Goal: Task Accomplishment & Management: Complete application form

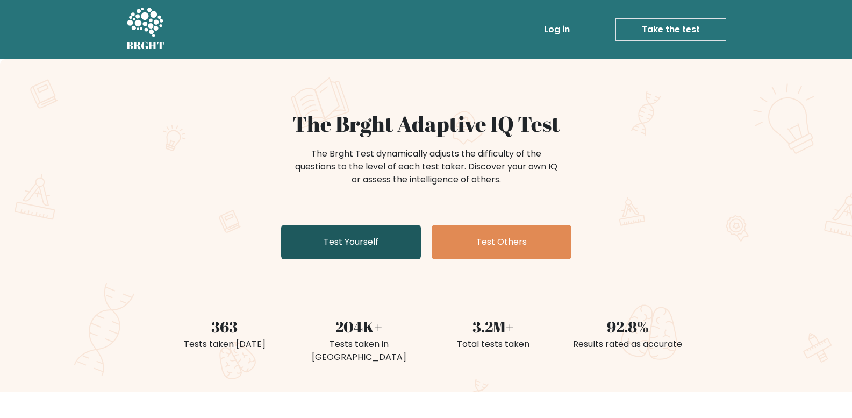
click at [345, 252] on link "Test Yourself" at bounding box center [351, 242] width 140 height 34
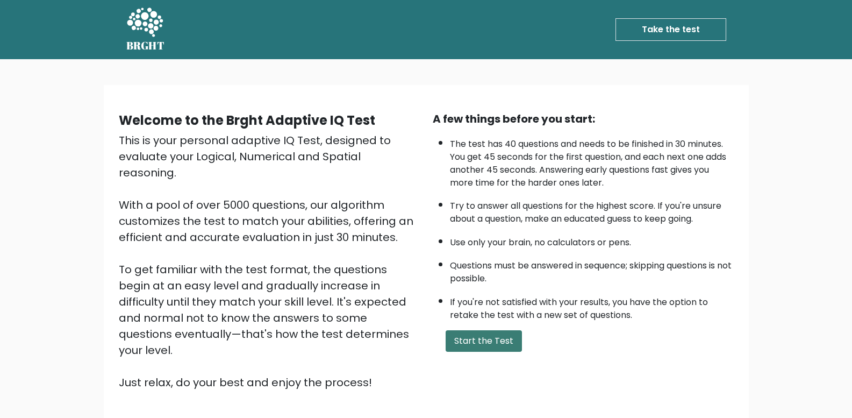
click at [490, 347] on button "Start the Test" at bounding box center [484, 341] width 76 height 22
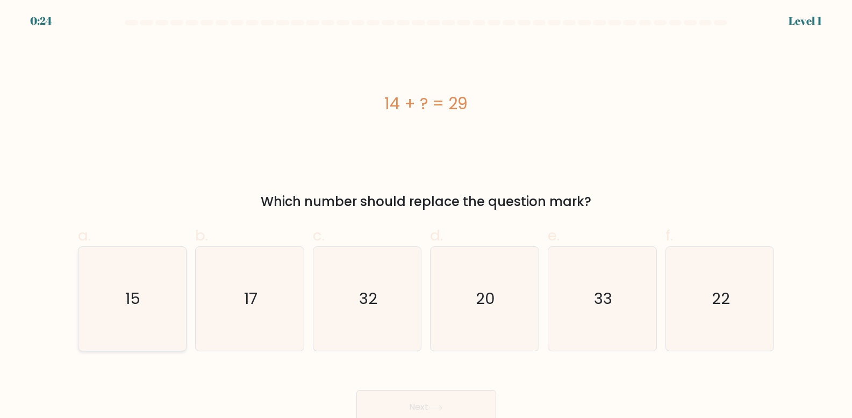
click at [108, 298] on icon "15" at bounding box center [132, 299] width 104 height 104
click at [426, 216] on input "a. 15" at bounding box center [426, 212] width 1 height 7
radio input "true"
click at [405, 396] on button "Next" at bounding box center [426, 407] width 140 height 34
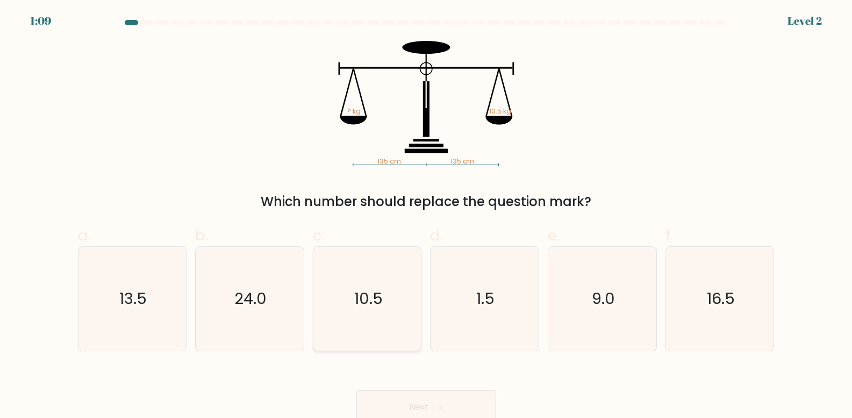
click at [363, 298] on text "10.5" at bounding box center [368, 299] width 28 height 22
click at [426, 216] on input "c. 10.5" at bounding box center [426, 212] width 1 height 7
radio input "true"
click at [402, 402] on button "Next" at bounding box center [426, 407] width 140 height 34
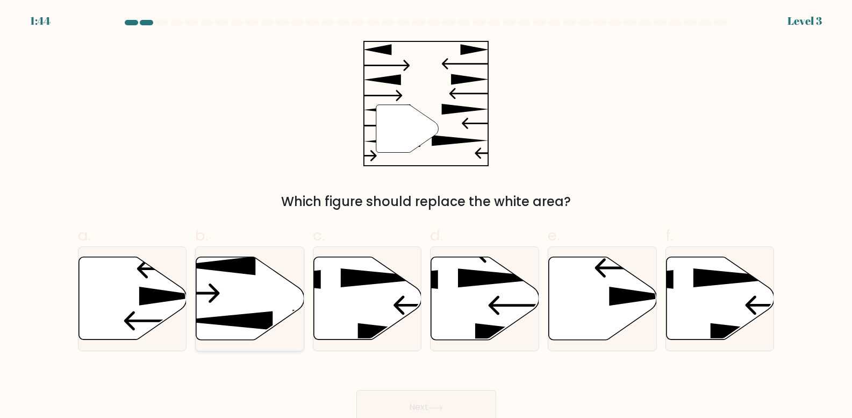
click at [238, 306] on icon at bounding box center [250, 298] width 108 height 83
click at [426, 216] on input "b." at bounding box center [426, 212] width 1 height 7
radio input "true"
click at [382, 398] on button "Next" at bounding box center [426, 407] width 140 height 34
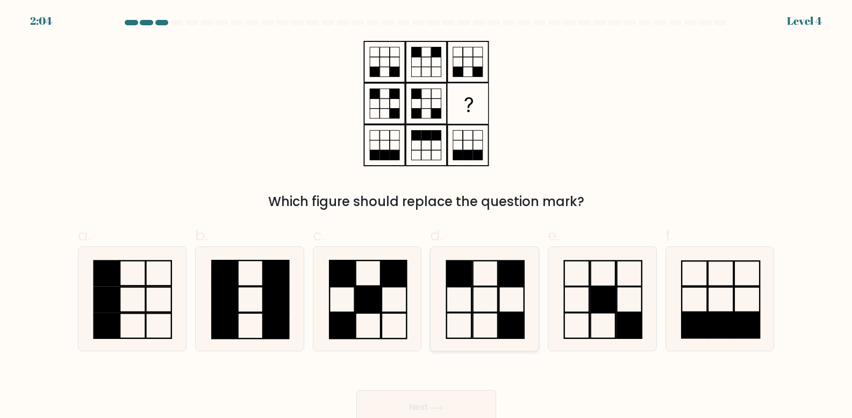
click at [496, 299] on icon at bounding box center [485, 299] width 104 height 104
click at [427, 216] on input "d." at bounding box center [426, 212] width 1 height 7
radio input "true"
click at [454, 401] on button "Next" at bounding box center [426, 407] width 140 height 34
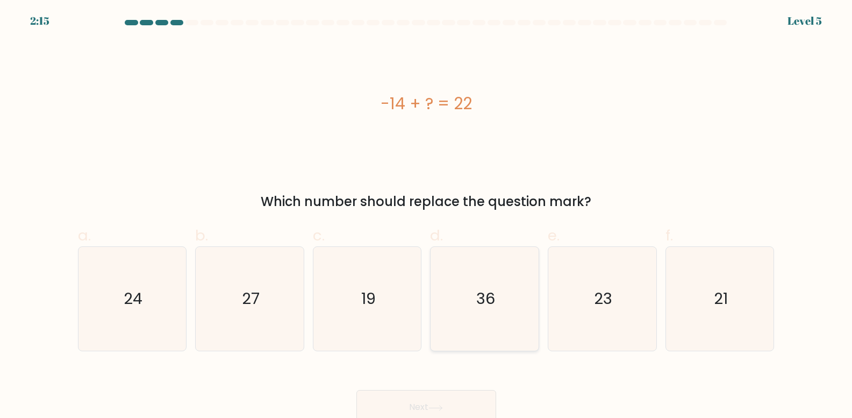
click at [460, 289] on icon "36" at bounding box center [485, 299] width 104 height 104
click at [427, 216] on input "d. 36" at bounding box center [426, 212] width 1 height 7
radio input "true"
click at [440, 405] on icon at bounding box center [436, 408] width 15 height 6
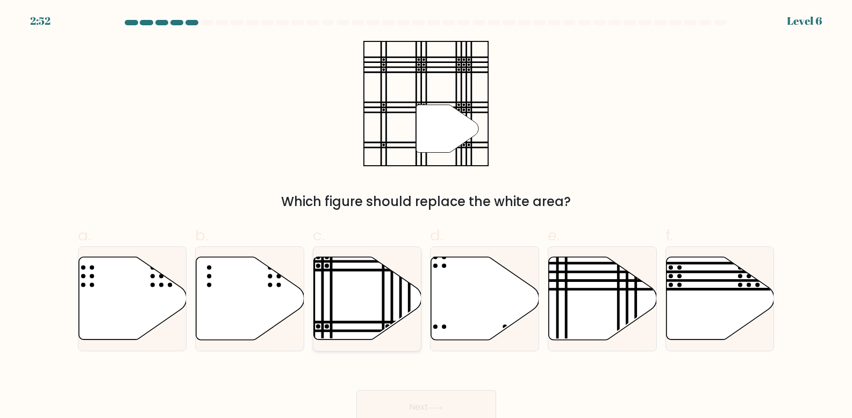
click at [349, 300] on icon at bounding box center [368, 298] width 108 height 83
click at [426, 216] on input "c." at bounding box center [426, 212] width 1 height 7
radio input "true"
click at [423, 398] on button "Next" at bounding box center [426, 407] width 140 height 34
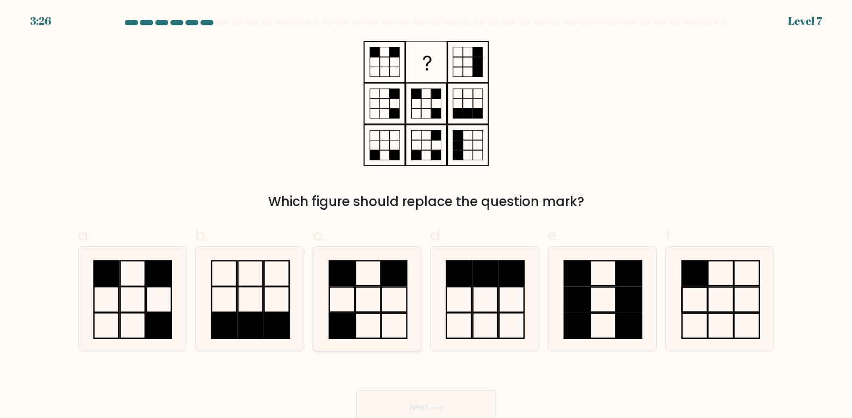
click at [350, 297] on icon at bounding box center [368, 299] width 104 height 104
click at [426, 216] on input "c." at bounding box center [426, 212] width 1 height 7
radio input "true"
click at [401, 406] on button "Next" at bounding box center [426, 407] width 140 height 34
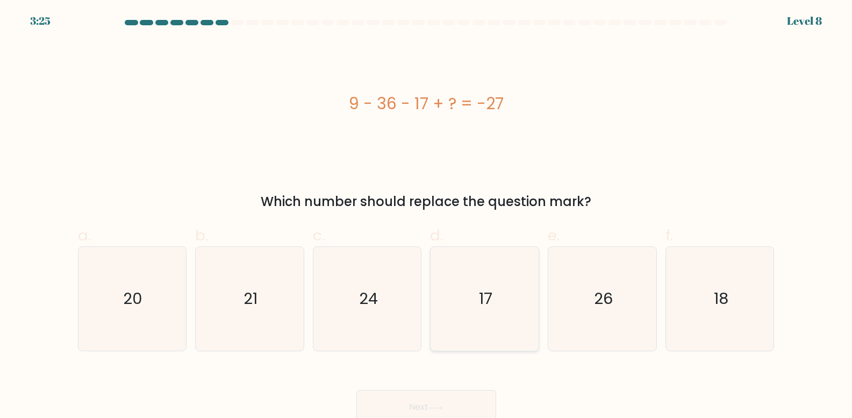
click at [489, 319] on icon "17" at bounding box center [485, 299] width 104 height 104
click at [427, 216] on input "d. 17" at bounding box center [426, 212] width 1 height 7
radio input "true"
click at [459, 402] on button "Next" at bounding box center [426, 407] width 140 height 34
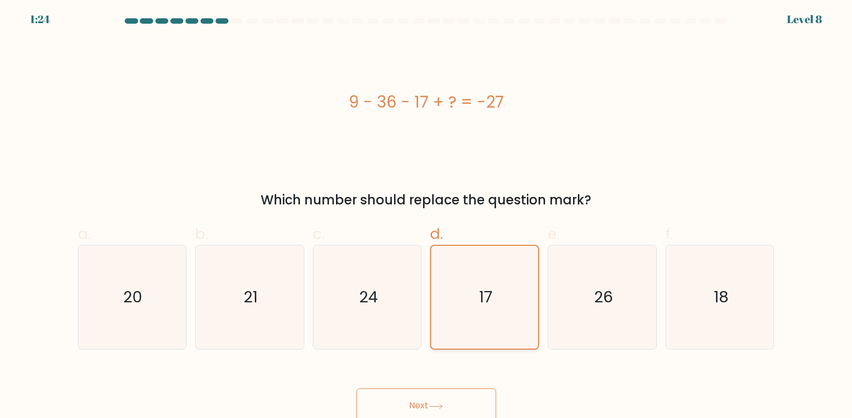
scroll to position [6, 0]
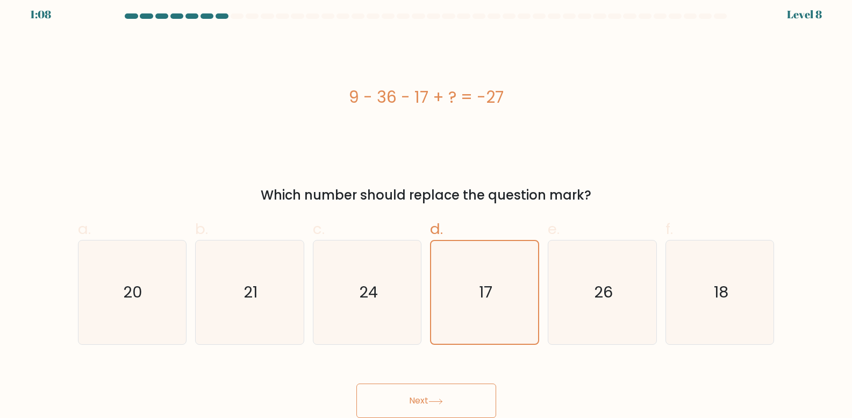
click at [474, 401] on button "Next" at bounding box center [426, 400] width 140 height 34
click at [390, 401] on button "Next" at bounding box center [426, 400] width 140 height 34
click at [426, 406] on button "Next" at bounding box center [426, 400] width 140 height 34
click at [268, 137] on div "9 - 36 - 17 + ? = -27" at bounding box center [426, 96] width 697 height 125
click at [459, 396] on button "Next" at bounding box center [426, 400] width 140 height 34
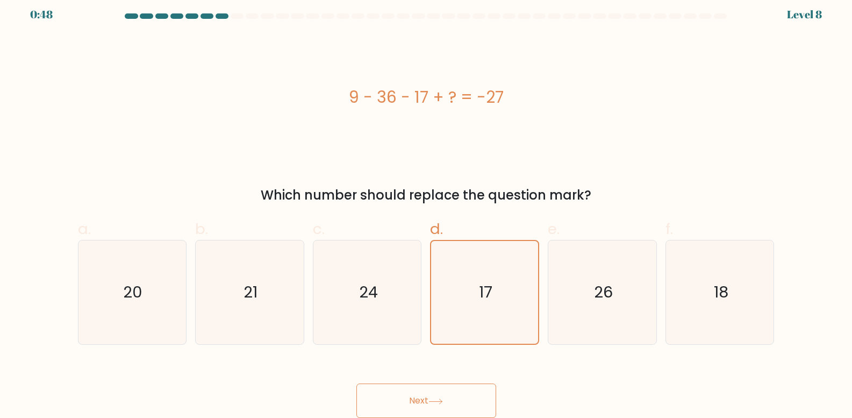
click at [423, 387] on button "Next" at bounding box center [426, 400] width 140 height 34
click at [348, 291] on icon "24" at bounding box center [368, 292] width 104 height 104
click at [426, 210] on input "c. 24" at bounding box center [426, 206] width 1 height 7
radio input "true"
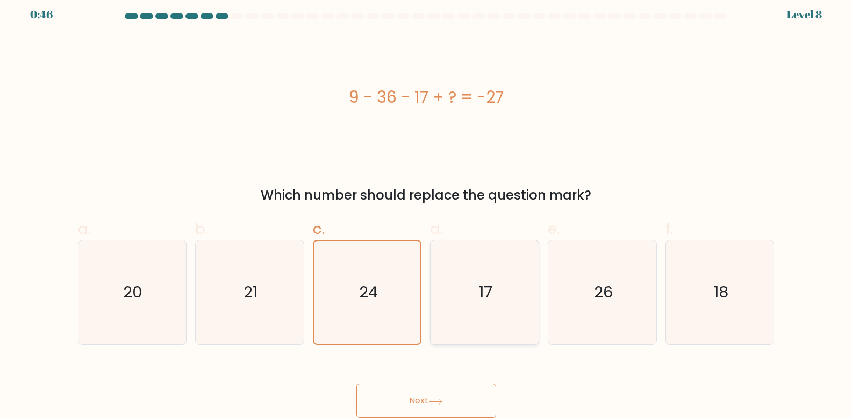
click at [498, 295] on icon "17" at bounding box center [485, 292] width 104 height 104
click at [427, 210] on input "d. 17" at bounding box center [426, 206] width 1 height 7
radio input "true"
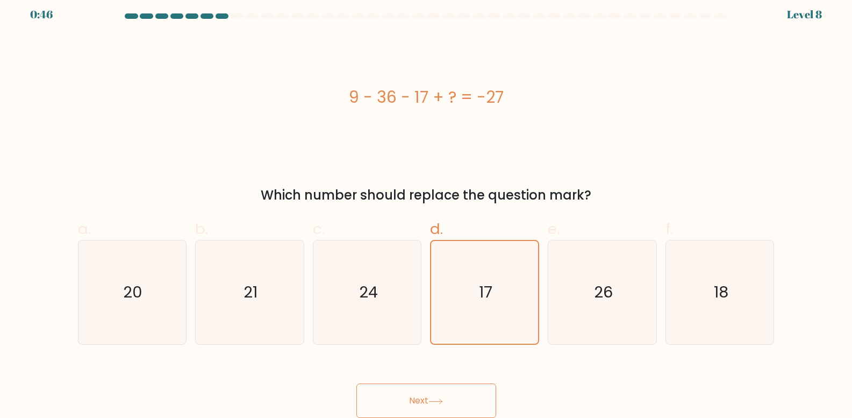
click at [453, 392] on button "Next" at bounding box center [426, 400] width 140 height 34
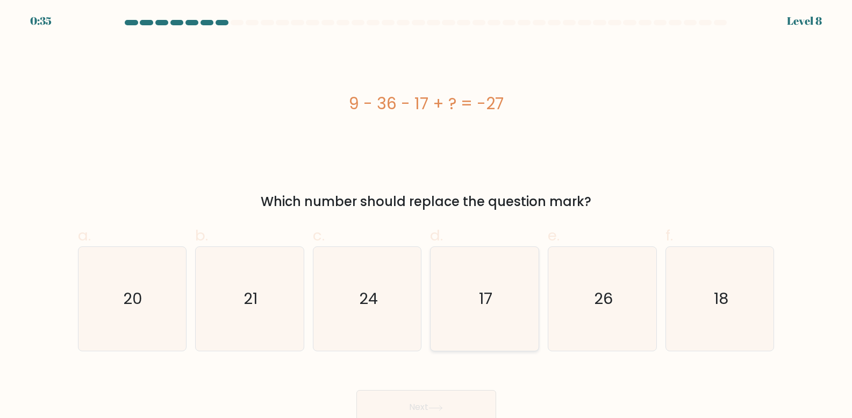
click at [493, 305] on icon "17" at bounding box center [485, 299] width 104 height 104
click at [427, 216] on input "d. 17" at bounding box center [426, 212] width 1 height 7
radio input "true"
click at [446, 399] on button "Next" at bounding box center [426, 407] width 140 height 34
click at [445, 393] on button "Next" at bounding box center [426, 407] width 140 height 34
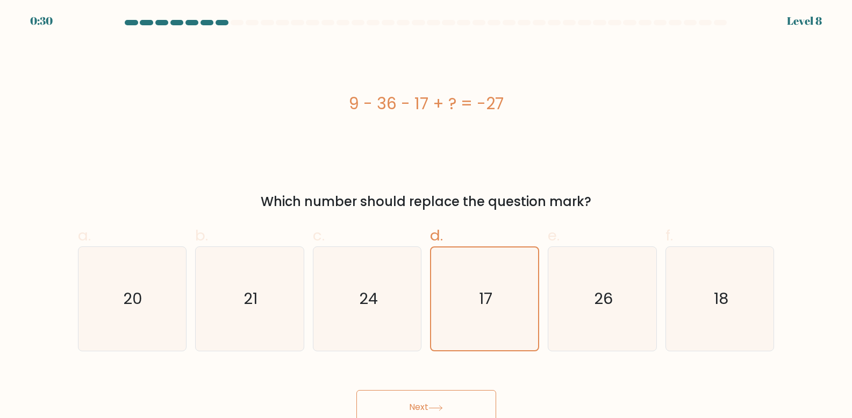
click at [445, 393] on button "Next" at bounding box center [426, 407] width 140 height 34
click at [444, 393] on button "Next" at bounding box center [426, 407] width 140 height 34
click at [444, 391] on button "Next" at bounding box center [426, 407] width 140 height 34
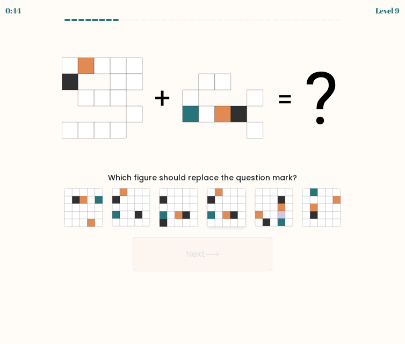
click at [225, 216] on icon at bounding box center [227, 215] width 8 height 8
click at [203, 175] on input "d." at bounding box center [203, 173] width 1 height 3
radio input "true"
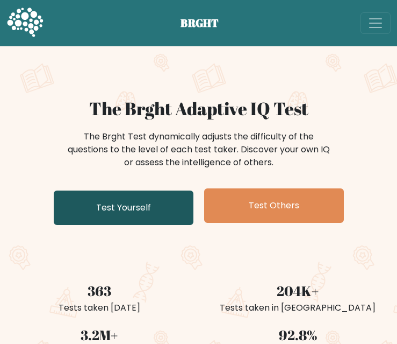
click at [114, 213] on link "Test Yourself" at bounding box center [124, 207] width 140 height 34
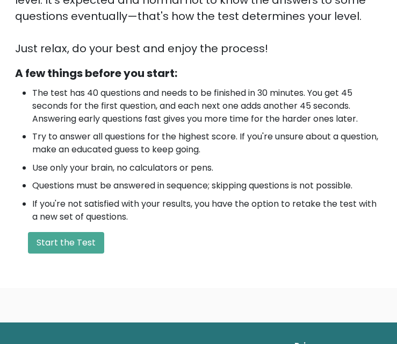
scroll to position [376, 0]
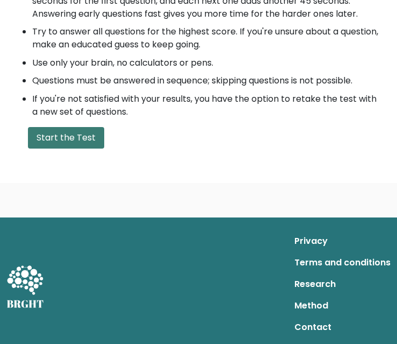
click at [53, 140] on button "Start the Test" at bounding box center [66, 138] width 76 height 22
